Goal: Task Accomplishment & Management: Manage account settings

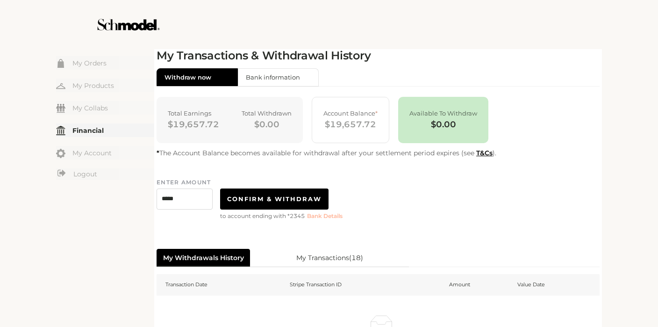
click at [223, 38] on div at bounding box center [328, 24] width 527 height 49
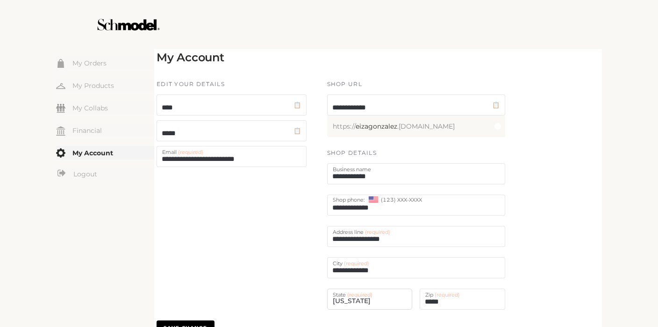
click at [371, 206] on input "**********" at bounding box center [416, 204] width 178 height 21
